Goal: Task Accomplishment & Management: Manage account settings

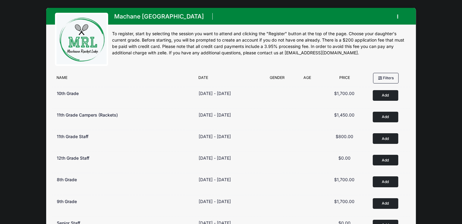
click at [398, 17] on icon "button" at bounding box center [399, 17] width 5 height 0
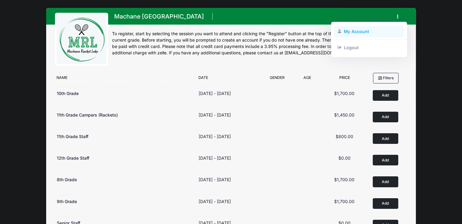
click at [369, 31] on link "My Account" at bounding box center [369, 32] width 70 height 12
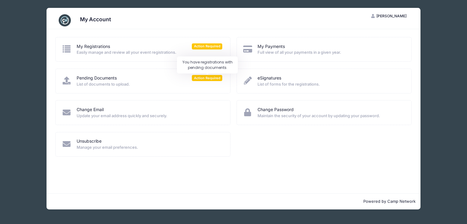
click at [207, 78] on span "Action Required" at bounding box center [207, 78] width 30 height 6
click at [207, 81] on span "List of documents to upload." at bounding box center [150, 84] width 146 height 6
click at [207, 79] on span "Action Required" at bounding box center [207, 78] width 30 height 6
click at [206, 49] on div "My Registrations Action Required Easily manage and review all your event regist…" at bounding box center [150, 49] width 146 height 12
click at [206, 47] on span "Action Required" at bounding box center [207, 46] width 30 height 6
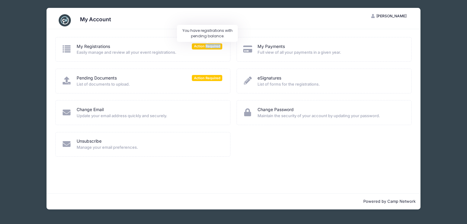
click at [206, 47] on span "Action Required" at bounding box center [207, 46] width 30 height 6
click at [70, 78] on icon at bounding box center [67, 81] width 10 height 8
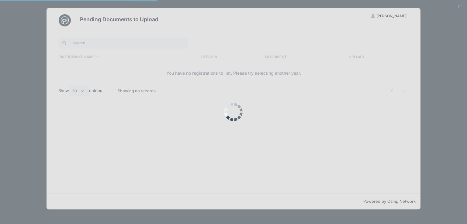
select select "50"
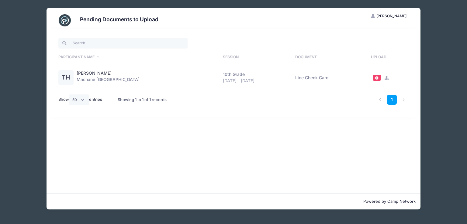
click at [379, 56] on th "Upload" at bounding box center [388, 58] width 41 height 16
click at [377, 57] on th "Upload" at bounding box center [386, 58] width 44 height 16
click at [381, 77] on icon at bounding box center [382, 78] width 5 height 4
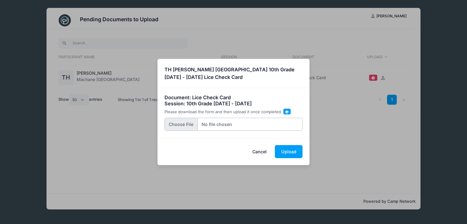
click at [240, 123] on input "file" at bounding box center [233, 124] width 138 height 13
type input "C:\fakepath\MRL- Toby Harkavy Nit check form 2025.pdf"
click at [291, 151] on button "Upload" at bounding box center [289, 151] width 28 height 13
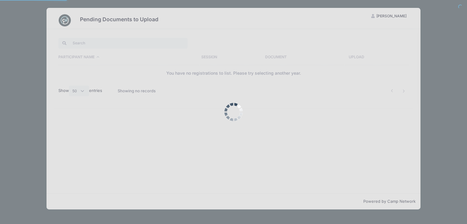
select select "50"
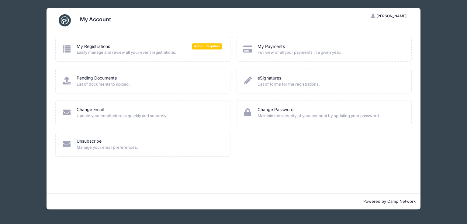
click at [68, 47] on icon at bounding box center [67, 49] width 10 height 8
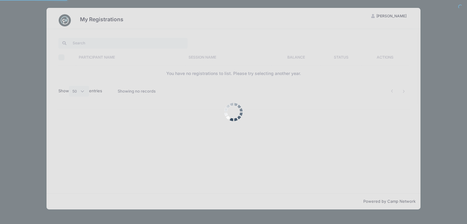
select select "50"
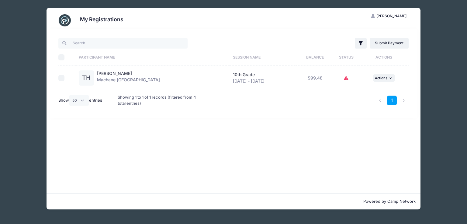
click at [345, 78] on icon at bounding box center [346, 78] width 5 height 0
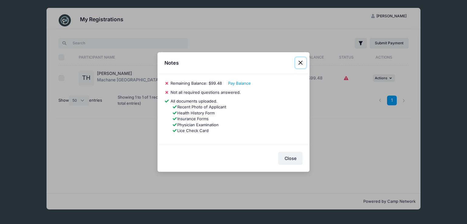
click at [302, 65] on button "Close" at bounding box center [300, 62] width 11 height 11
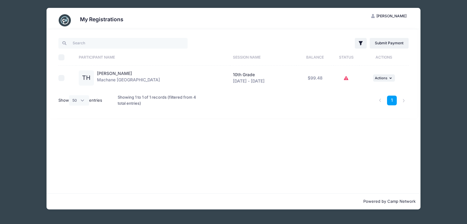
click at [312, 77] on td "$99.48" at bounding box center [314, 78] width 37 height 25
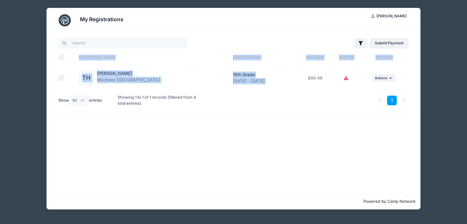
click at [312, 77] on td "$99.48" at bounding box center [314, 78] width 37 height 25
copy table "Select All Participant Name Session Name Balance Status Actions TH Toby Harkavy…"
